Goal: Find specific page/section: Find specific page/section

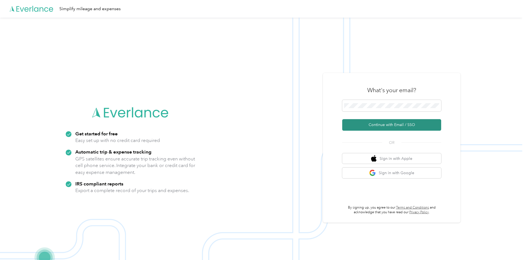
click at [386, 125] on button "Continue with Email / SSO" at bounding box center [391, 125] width 99 height 12
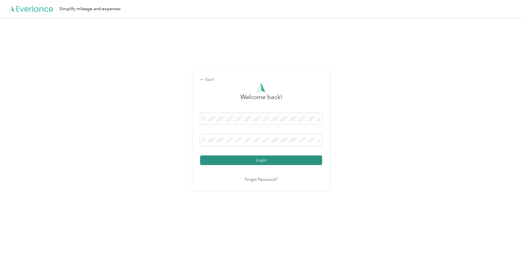
click at [283, 158] on button "Login" at bounding box center [261, 160] width 122 height 10
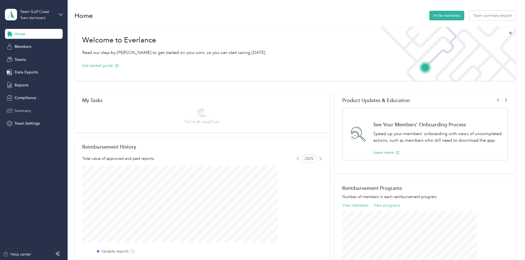
click at [28, 110] on span "Summary" at bounding box center [23, 111] width 16 height 6
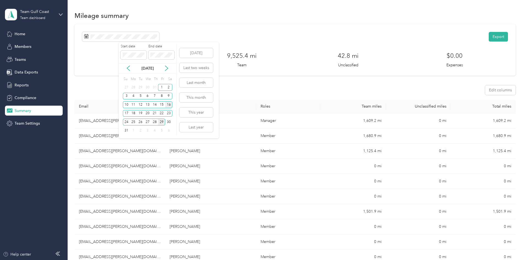
click at [170, 104] on div "16" at bounding box center [168, 104] width 7 height 7
click at [161, 121] on div "29" at bounding box center [161, 121] width 7 height 7
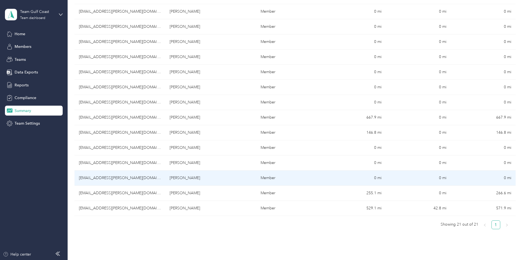
scroll to position [186, 0]
